Goal: Task Accomplishment & Management: Manage account settings

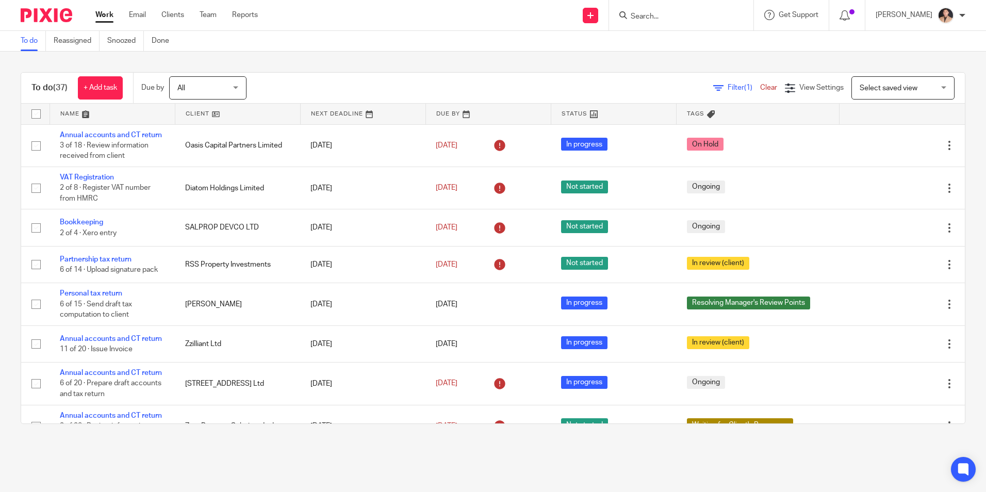
click at [657, 25] on div at bounding box center [681, 15] width 144 height 30
click at [657, 17] on input "Search" at bounding box center [676, 16] width 93 height 9
type input "Zzi"
click at [662, 48] on link at bounding box center [715, 44] width 174 height 24
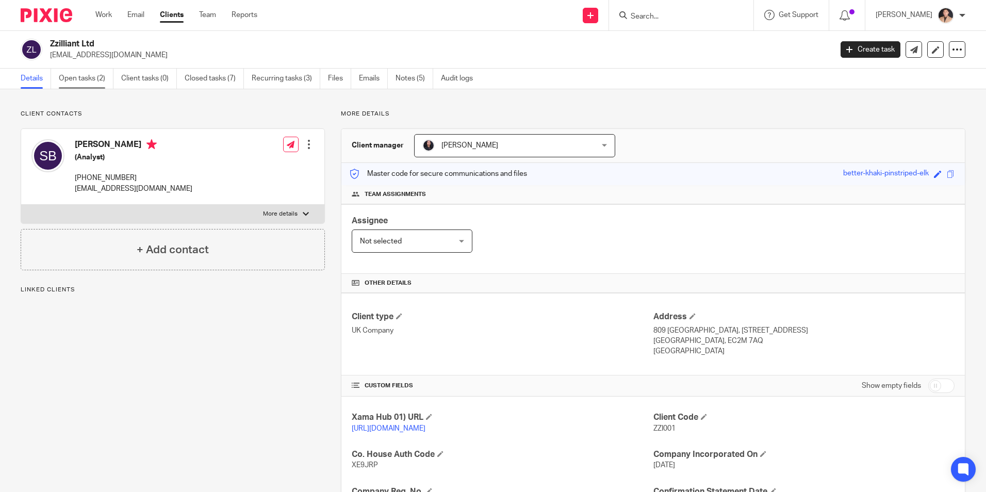
click at [86, 74] on link "Open tasks (2)" at bounding box center [86, 79] width 55 height 20
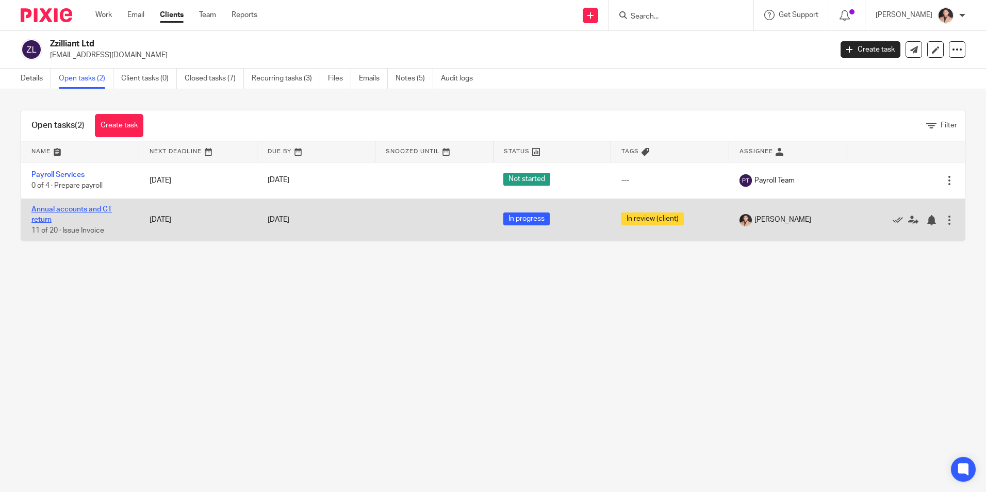
click at [90, 212] on link "Annual accounts and CT return" at bounding box center [71, 215] width 80 height 18
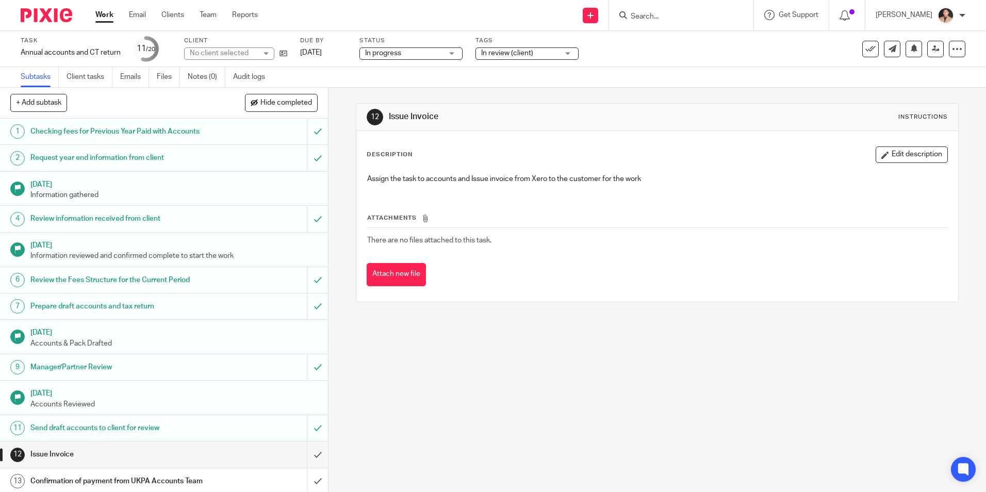
click at [560, 400] on div "12 Issue Invoice Instructions Description Edit description Assign the task to a…" at bounding box center [656, 290] width 657 height 404
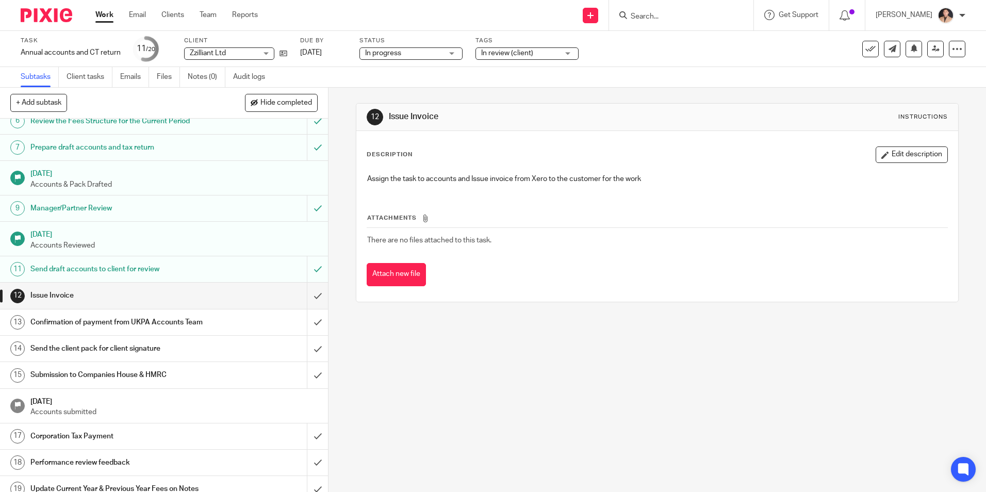
scroll to position [206, 0]
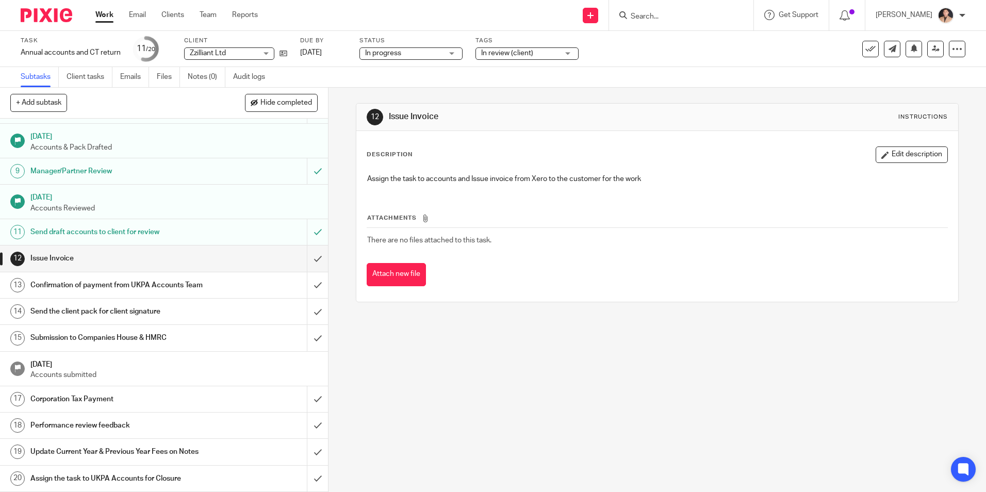
click at [46, 313] on h1 "Send the client pack for client signature" at bounding box center [118, 311] width 177 height 15
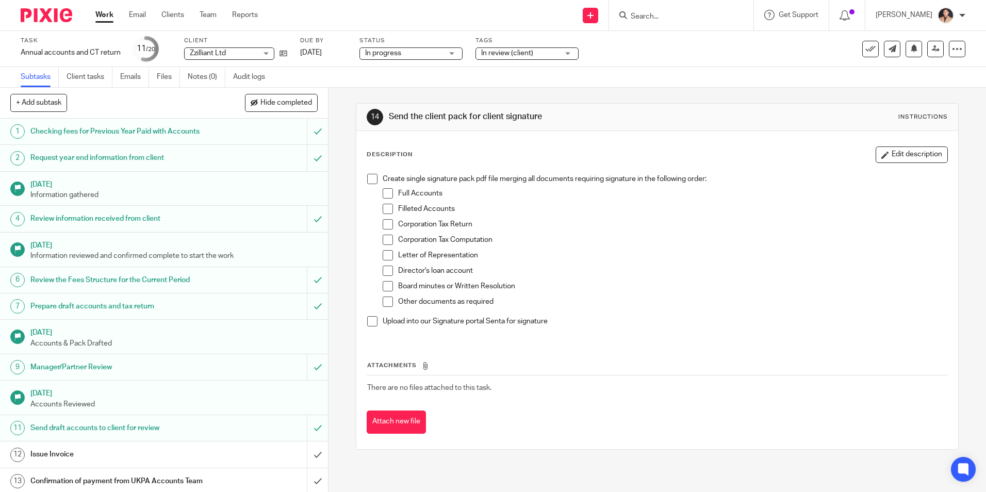
click at [120, 453] on h1 "Issue Invoice" at bounding box center [118, 454] width 177 height 15
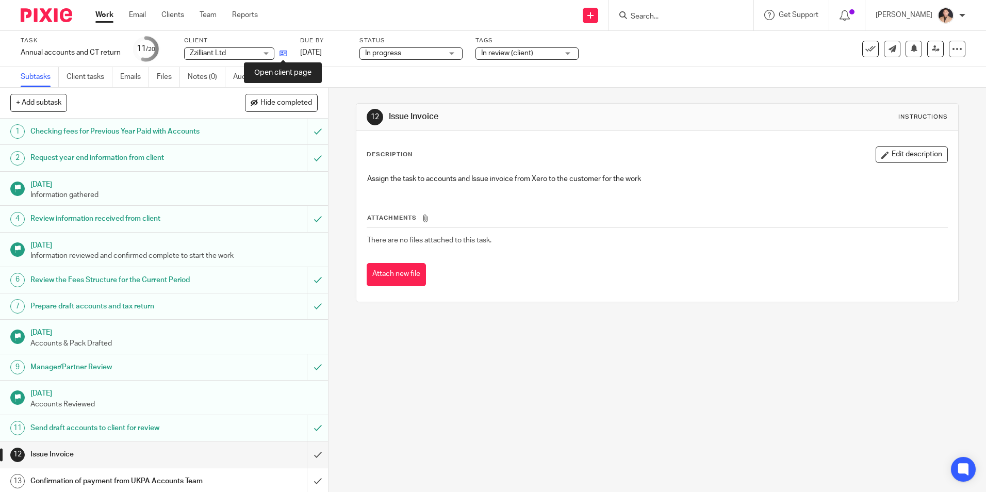
click at [287, 50] on icon at bounding box center [283, 54] width 8 height 8
click at [204, 76] on link "Notes (0)" at bounding box center [207, 77] width 38 height 20
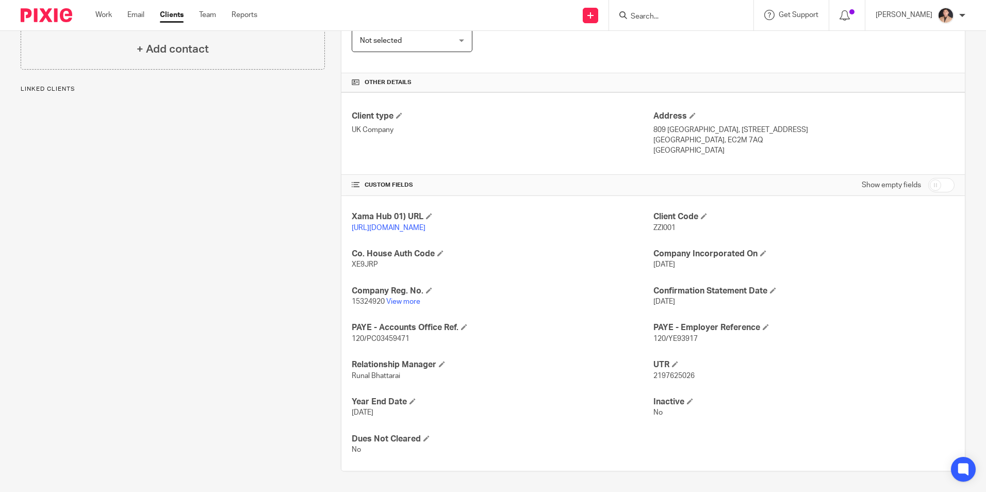
scroll to position [211, 0]
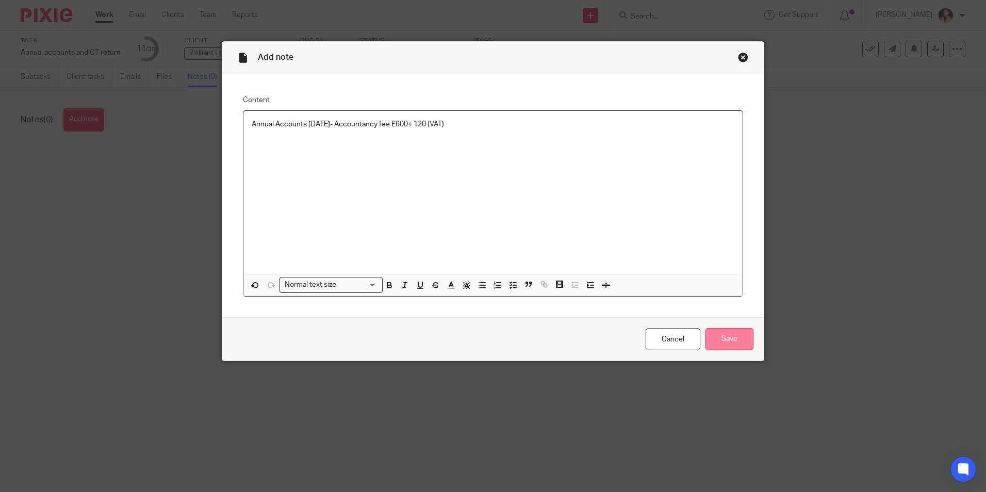
click at [735, 345] on input "Save" at bounding box center [729, 339] width 48 height 22
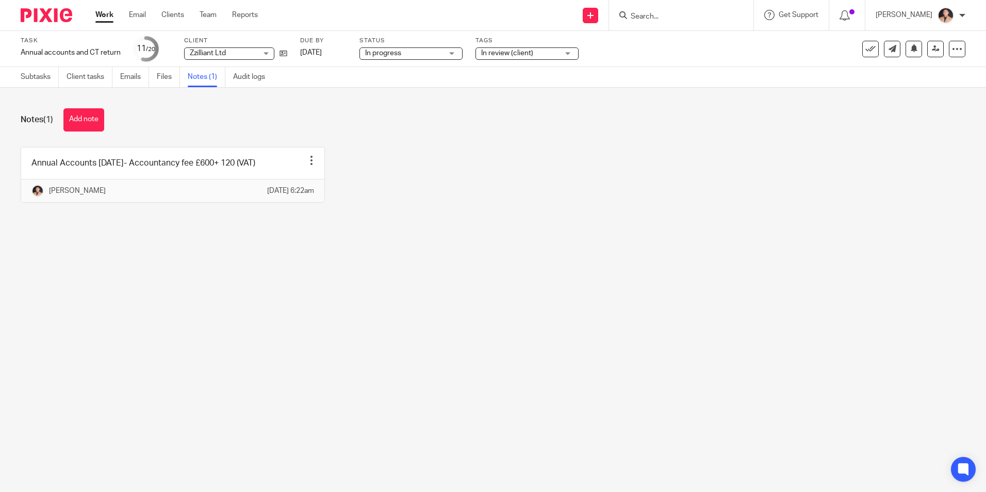
click at [448, 53] on div "In progress In progress" at bounding box center [410, 53] width 103 height 12
click at [529, 45] on div "Tags In review (client) Haven't Started yet Information Received In Partner/Man…" at bounding box center [526, 49] width 103 height 25
click at [531, 63] on div "Task Annual accounts and CT return Save Annual accounts and CT return 11 /20 Cl…" at bounding box center [493, 49] width 986 height 36
click at [532, 57] on span "In review (client)" at bounding box center [519, 53] width 77 height 11
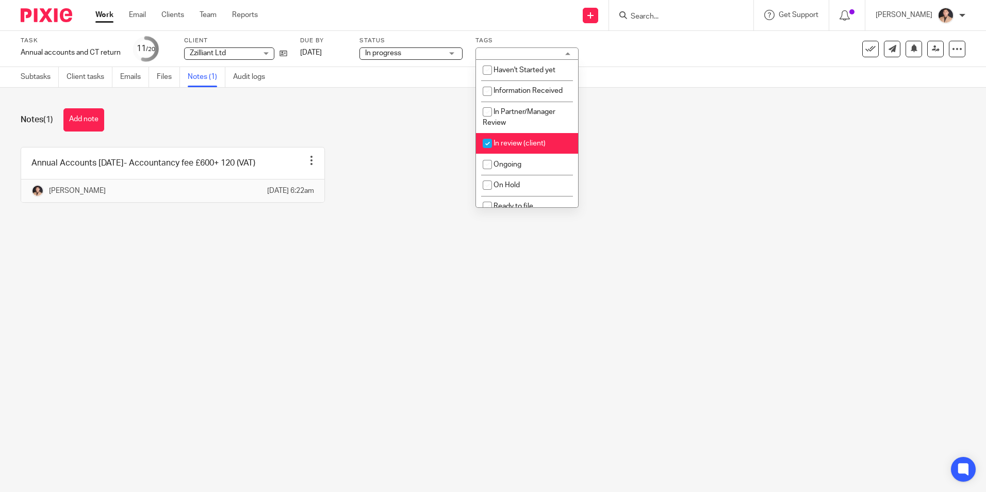
click at [512, 147] on li "In review (client)" at bounding box center [527, 143] width 102 height 21
checkbox input "false"
click at [511, 165] on span "Ongoing" at bounding box center [507, 164] width 28 height 7
checkbox input "true"
click at [721, 159] on div "Annual Accounts 31 December 2024- Accountancy fee £600+ 120 (VAT) Edit note Del…" at bounding box center [485, 182] width 961 height 71
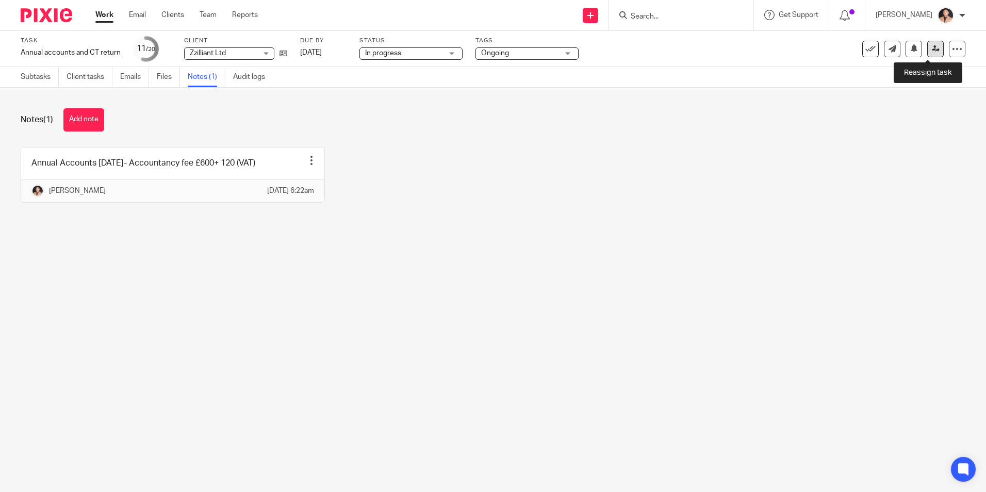
click at [927, 51] on link at bounding box center [935, 49] width 17 height 17
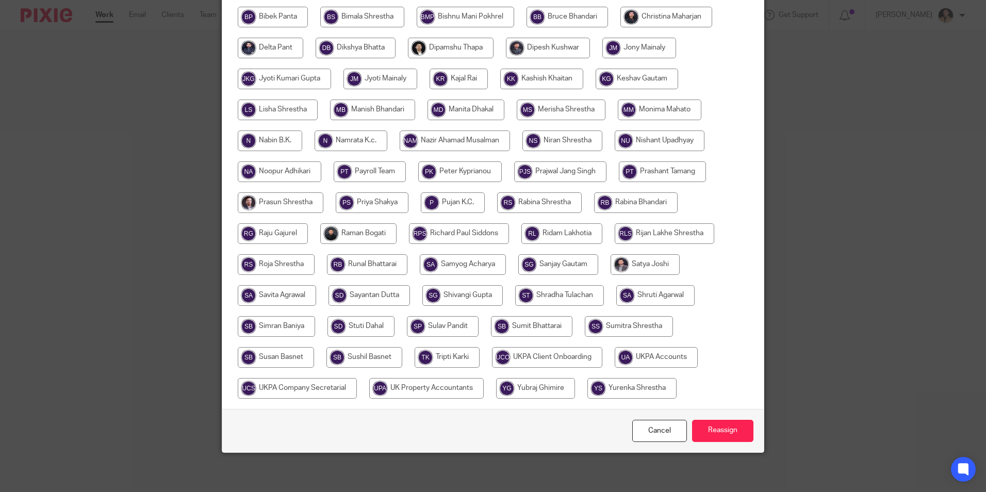
scroll to position [275, 0]
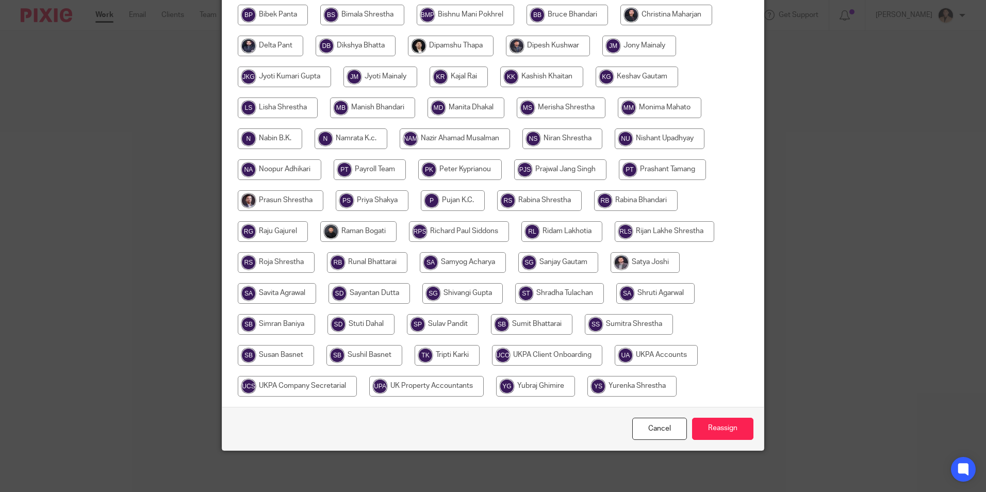
click at [643, 355] on input "radio" at bounding box center [656, 355] width 83 height 21
radio input "true"
click at [700, 430] on input "Reassign" at bounding box center [722, 429] width 61 height 22
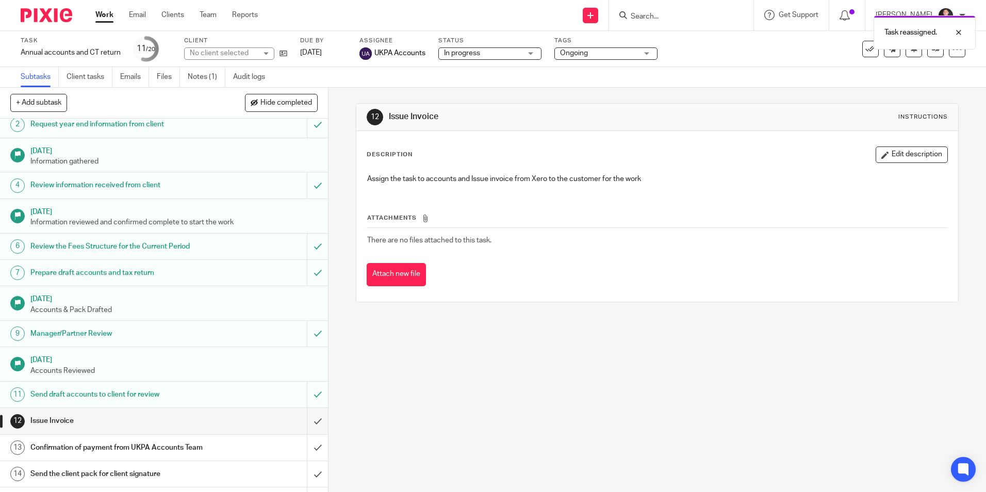
scroll to position [52, 0]
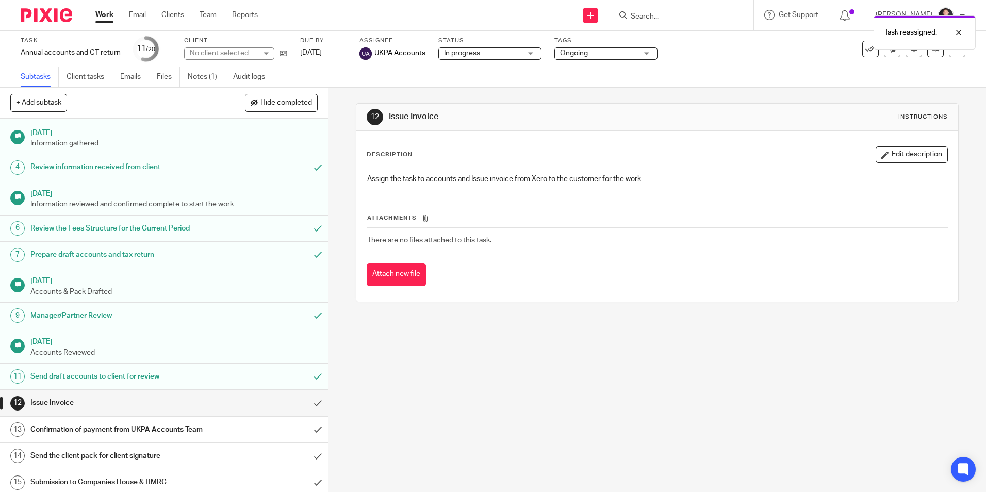
click at [103, 8] on div "Work Email Clients Team Reports Work Email Clients Team Reports Settings" at bounding box center [179, 15] width 188 height 30
click at [100, 15] on link "Work" at bounding box center [104, 15] width 18 height 10
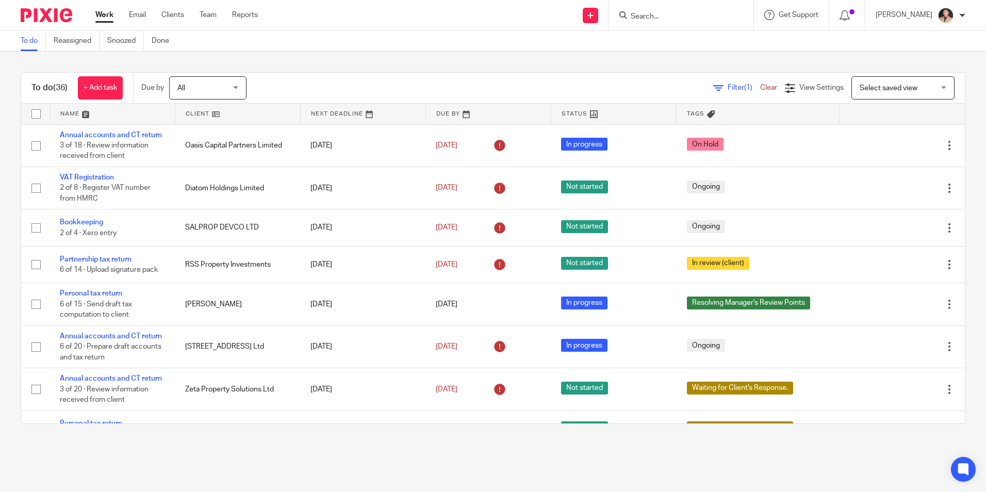
click at [647, 19] on input "Search" at bounding box center [676, 16] width 93 height 9
type input "2 west"
click at [717, 43] on link at bounding box center [715, 44] width 174 height 24
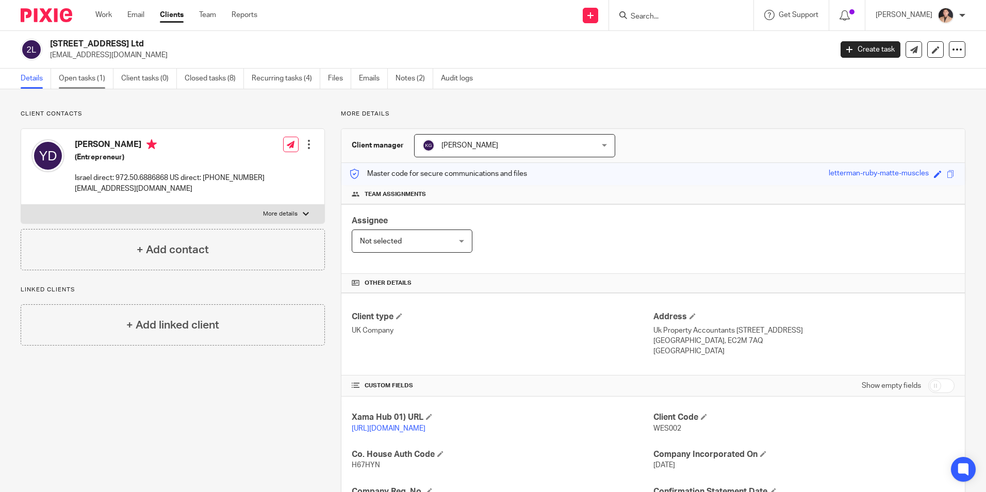
click at [91, 80] on link "Open tasks (1)" at bounding box center [86, 79] width 55 height 20
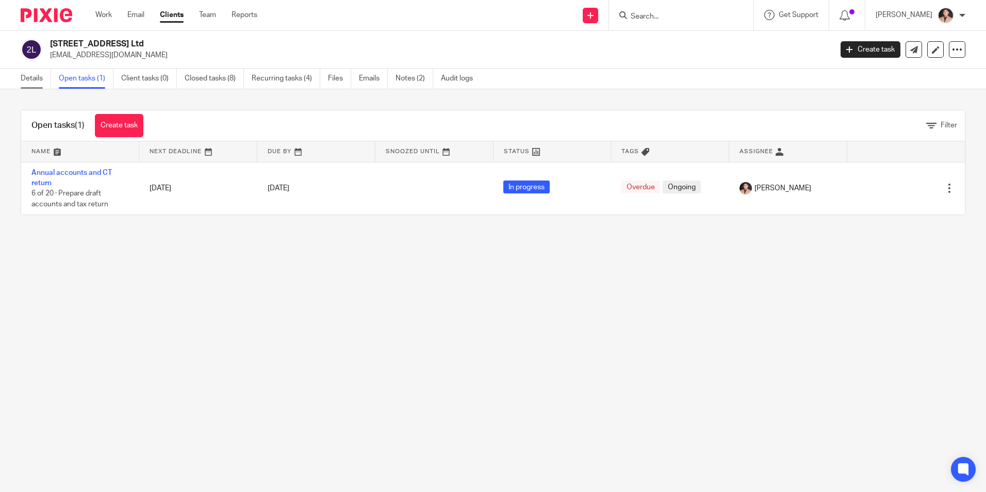
click at [29, 80] on link "Details" at bounding box center [36, 79] width 30 height 20
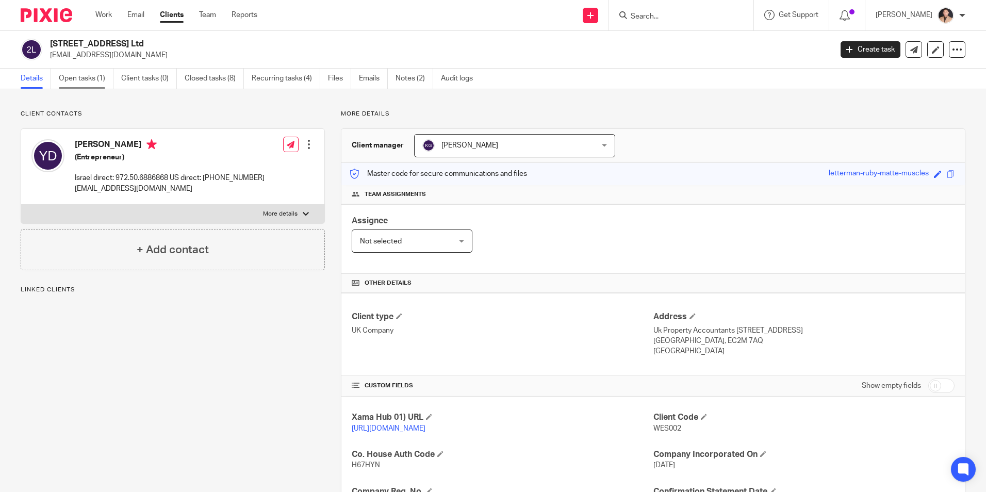
click at [68, 74] on link "Open tasks (1)" at bounding box center [86, 79] width 55 height 20
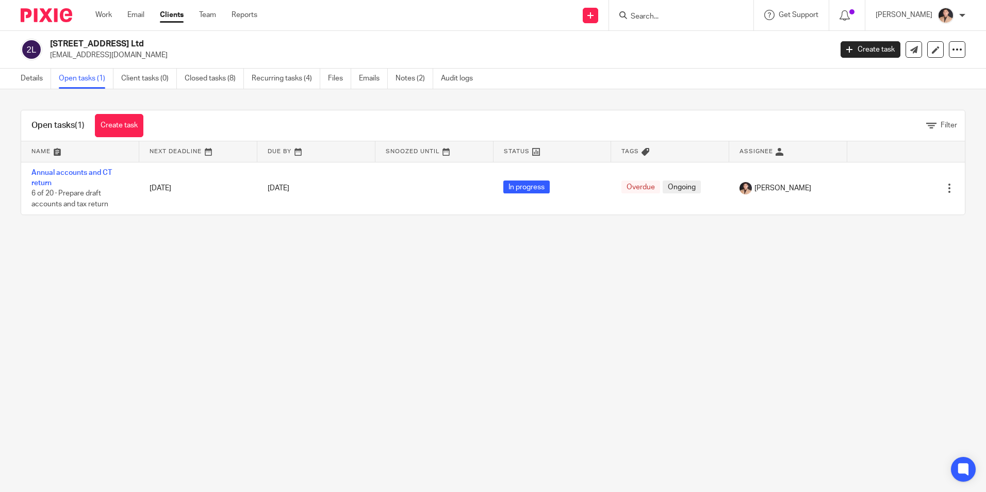
click at [103, 21] on div "Work Email Clients Team Reports Work Email Clients Team Reports Settings" at bounding box center [179, 15] width 188 height 30
click at [101, 20] on link "Work" at bounding box center [103, 15] width 17 height 10
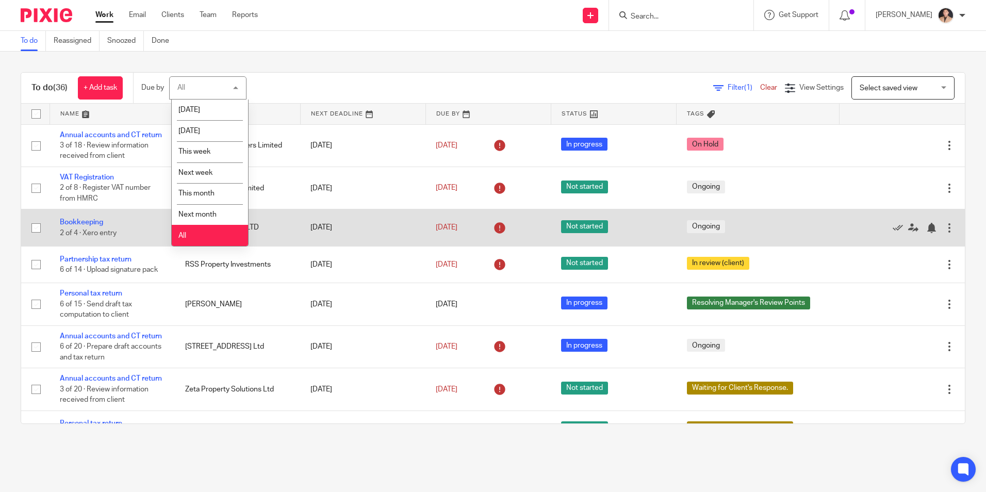
click at [209, 237] on li "All" at bounding box center [210, 235] width 76 height 21
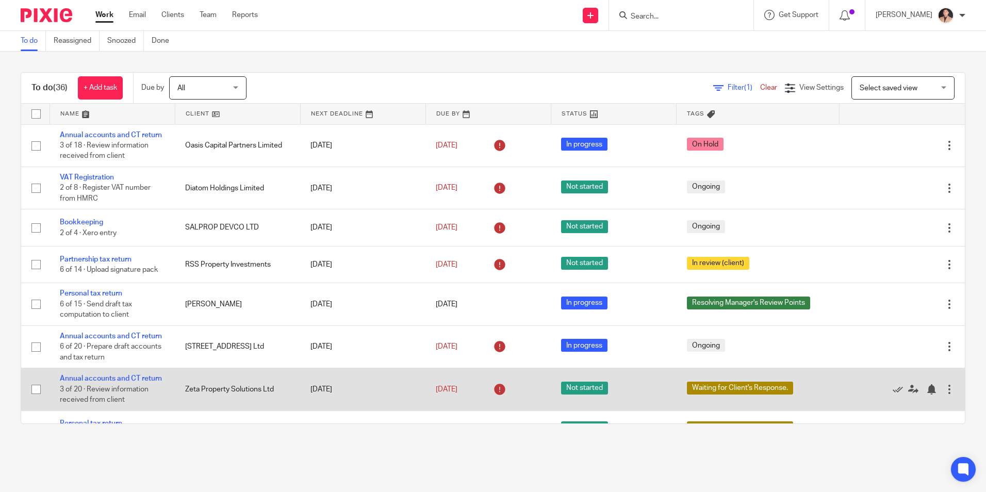
scroll to position [206, 0]
